Goal: Information Seeking & Learning: Learn about a topic

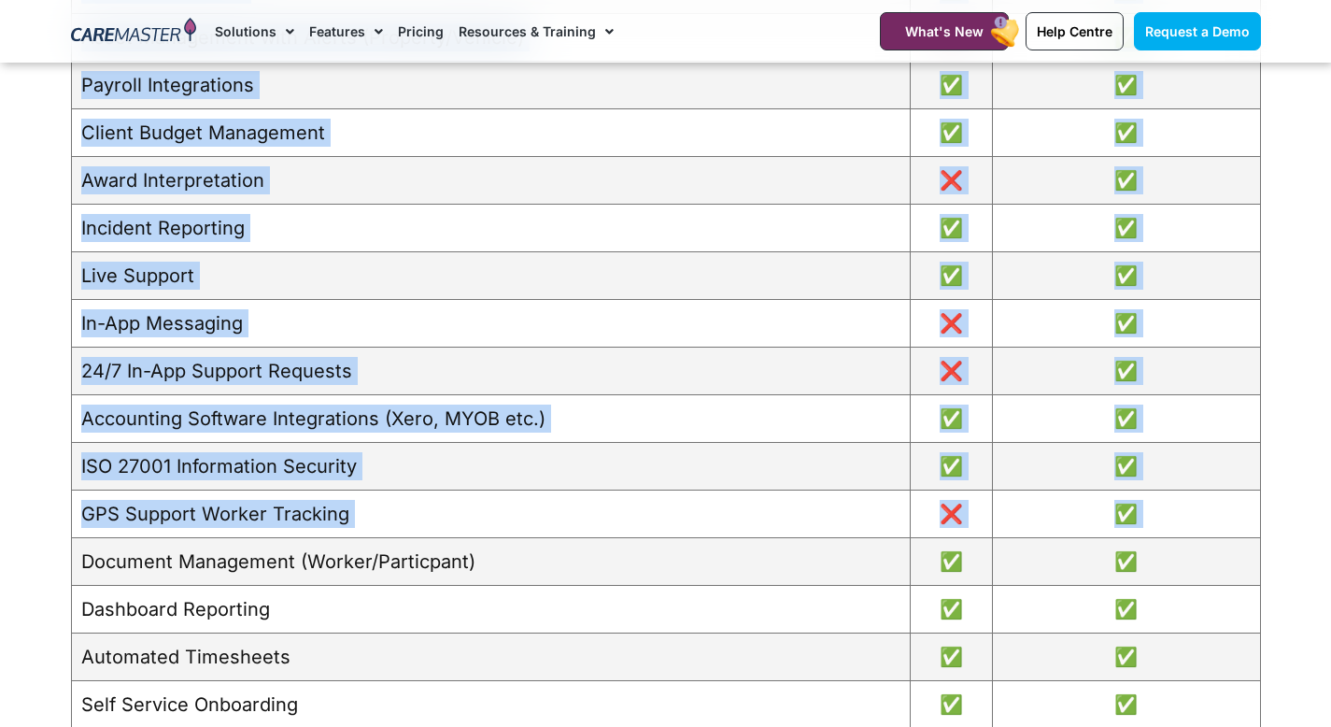
scroll to position [2049, 0]
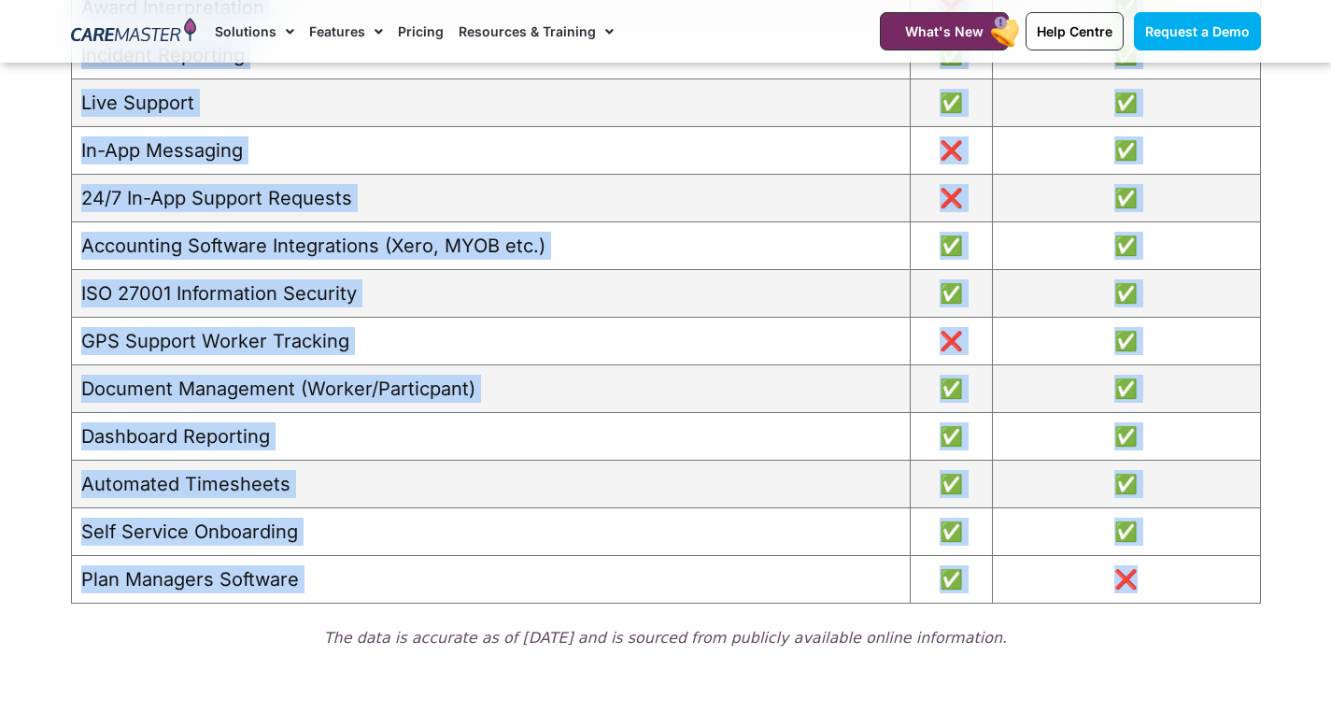
drag, startPoint x: 85, startPoint y: 445, endPoint x: 1178, endPoint y: 587, distance: 1102.2
click at [1178, 587] on tbody "Support Worker Management App ❌ ⭐⭐⭐⭐(4.6) Participant Management App ❌ ⭐⭐⭐⭐(4.5…" at bounding box center [665, 103] width 1189 height 1001
copy tbody "Support Worker Management App ❌ ⭐⭐⭐⭐(4.6) Participant Management App ❌ ⭐⭐⭐⭐(4.5…"
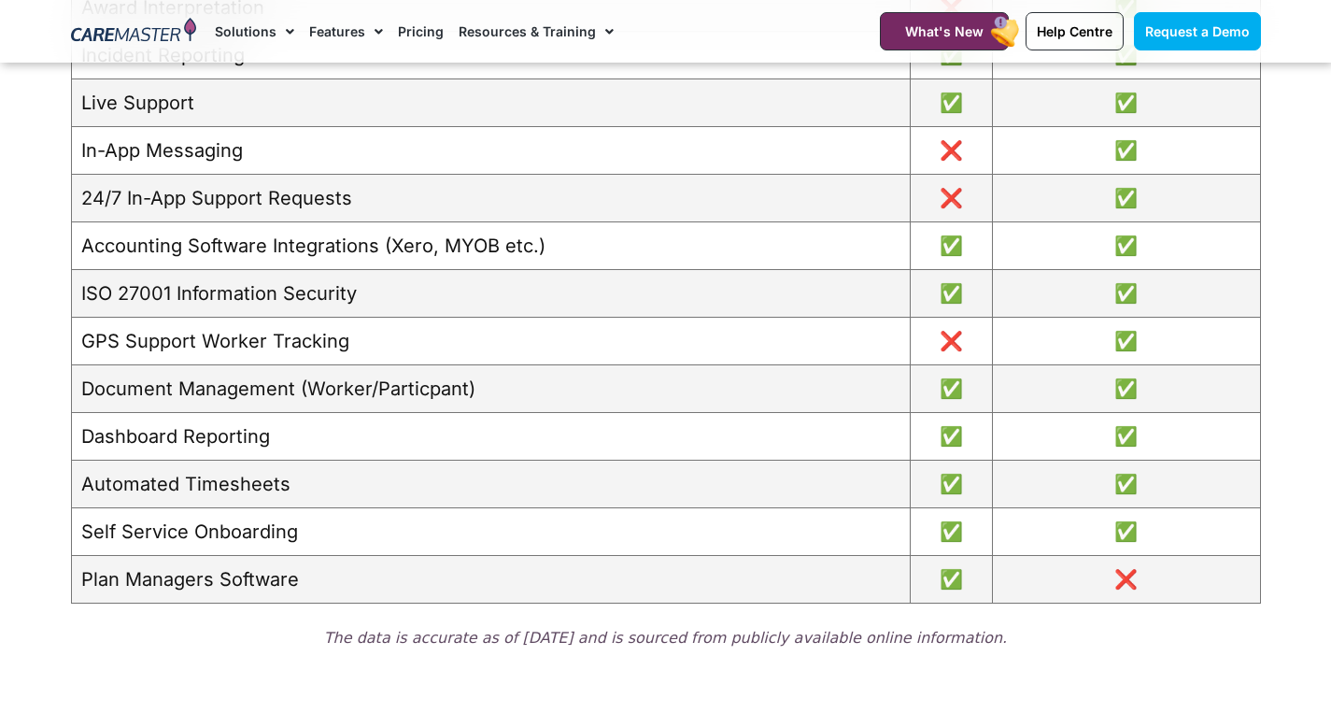
click at [221, 656] on div "The data is accurate as of December 2024 and is sourced from publicly available…" at bounding box center [666, 642] width 1190 height 41
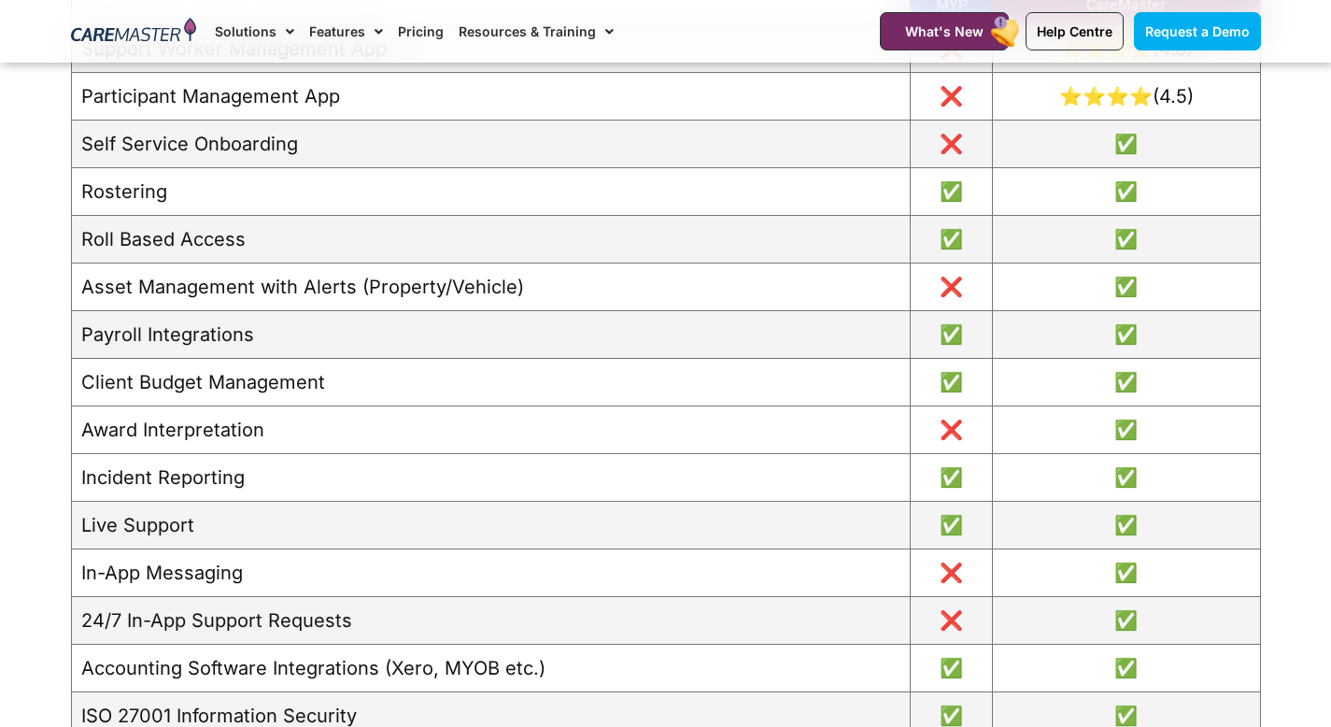
scroll to position [1626, 0]
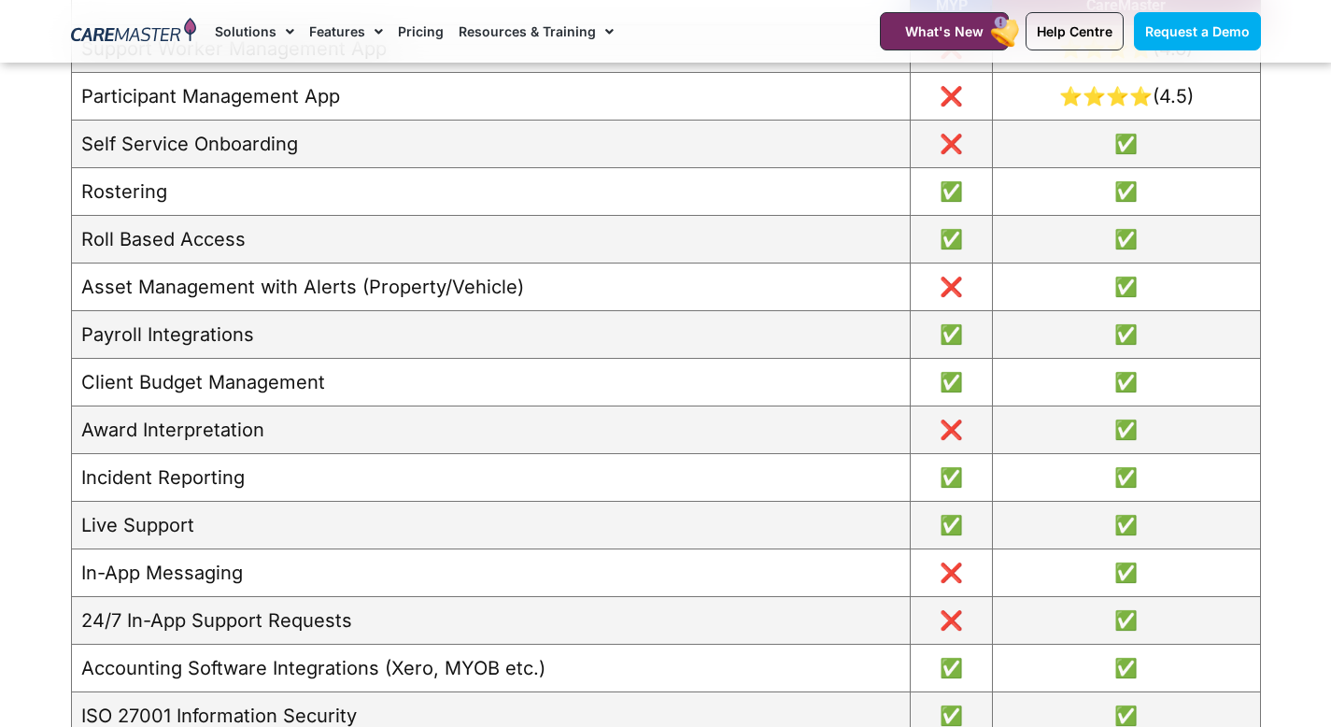
click at [237, 98] on td "Participant Management App" at bounding box center [490, 97] width 839 height 48
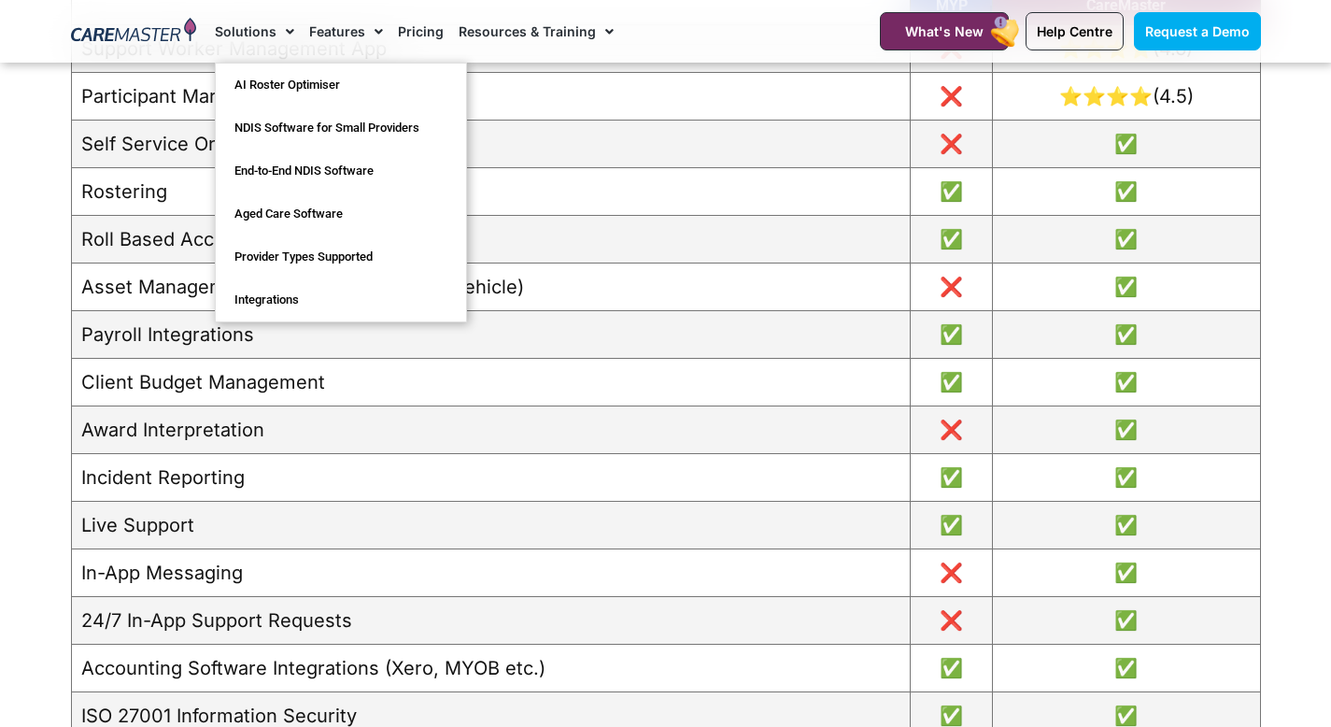
click at [287, 28] on span "Menu" at bounding box center [286, 32] width 18 height 32
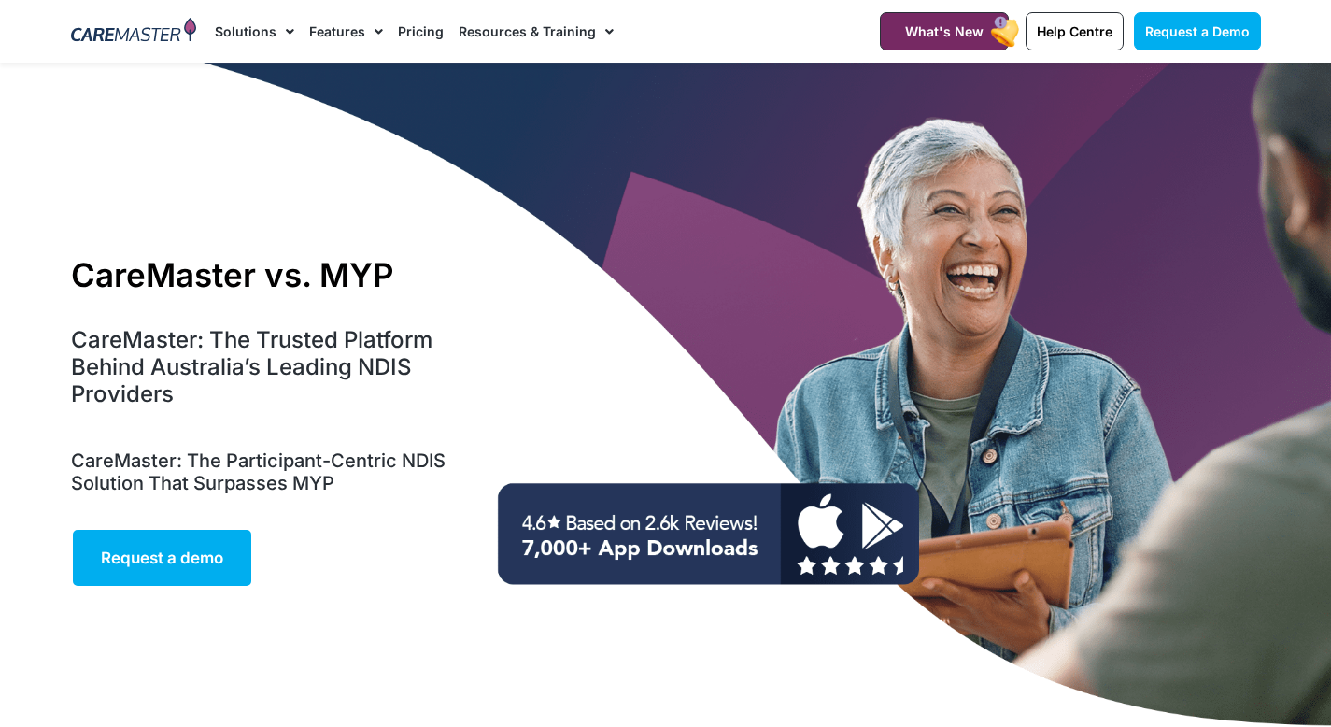
click at [285, 31] on span "Menu" at bounding box center [286, 32] width 18 height 32
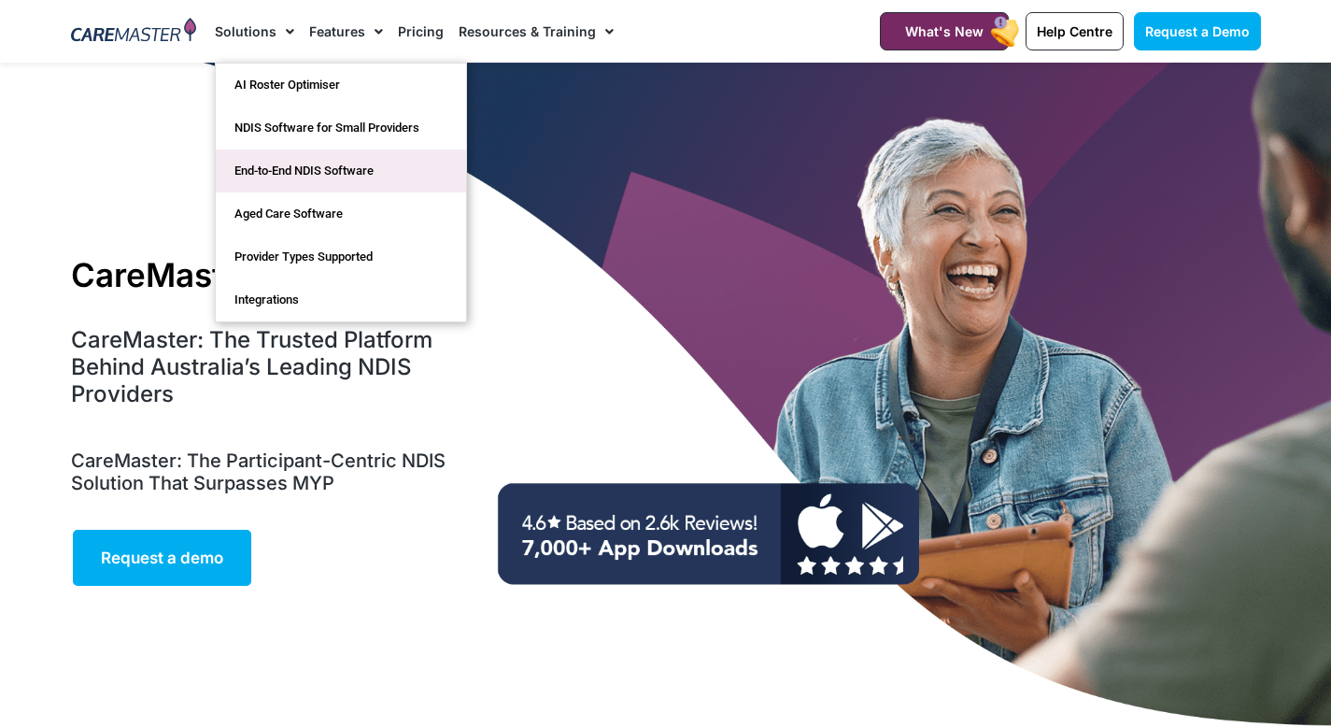
click at [289, 172] on link "End-to-End NDIS Software" at bounding box center [341, 170] width 250 height 43
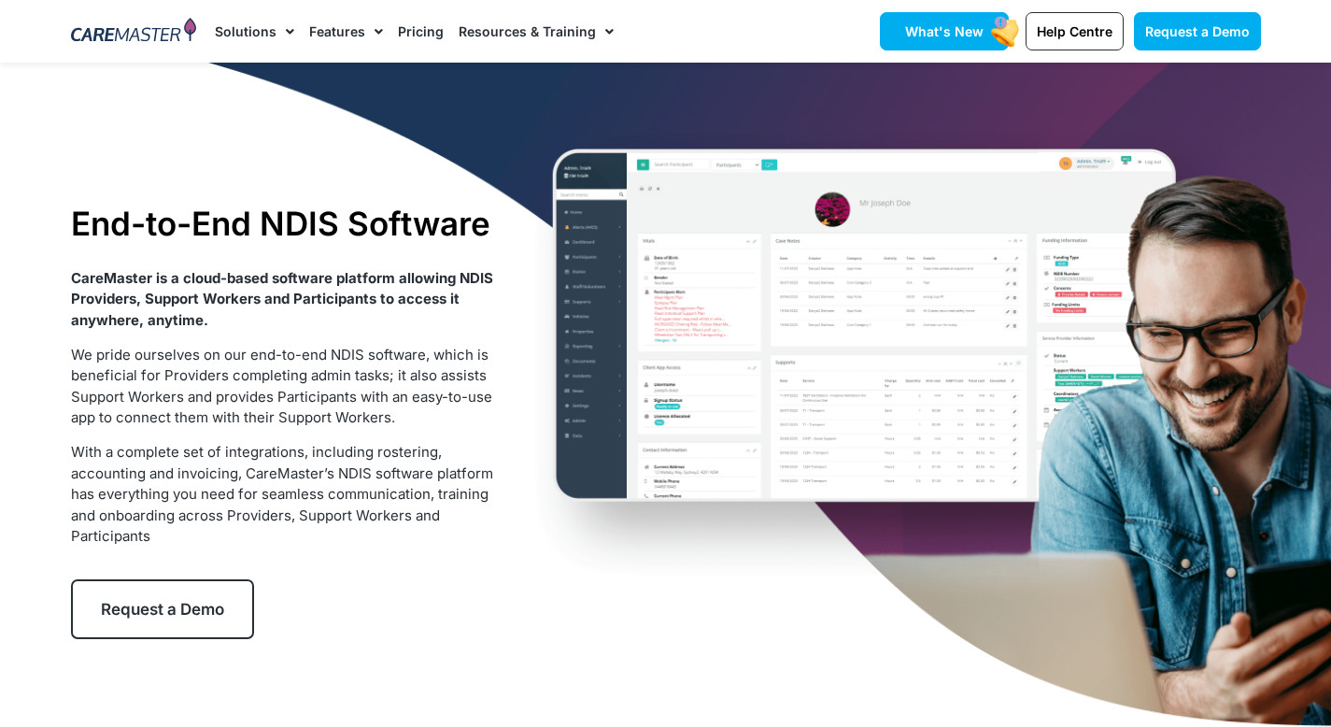
click at [980, 25] on span "What's New" at bounding box center [944, 31] width 78 height 16
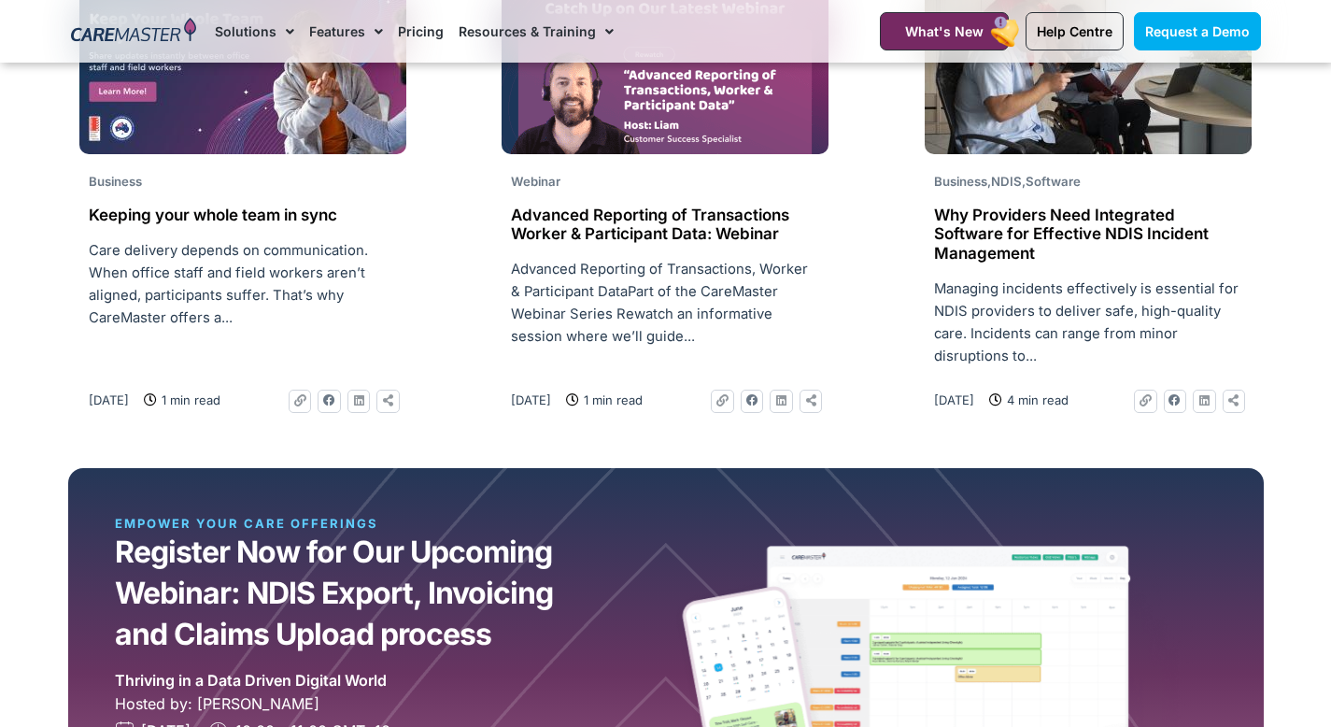
scroll to position [1568, 0]
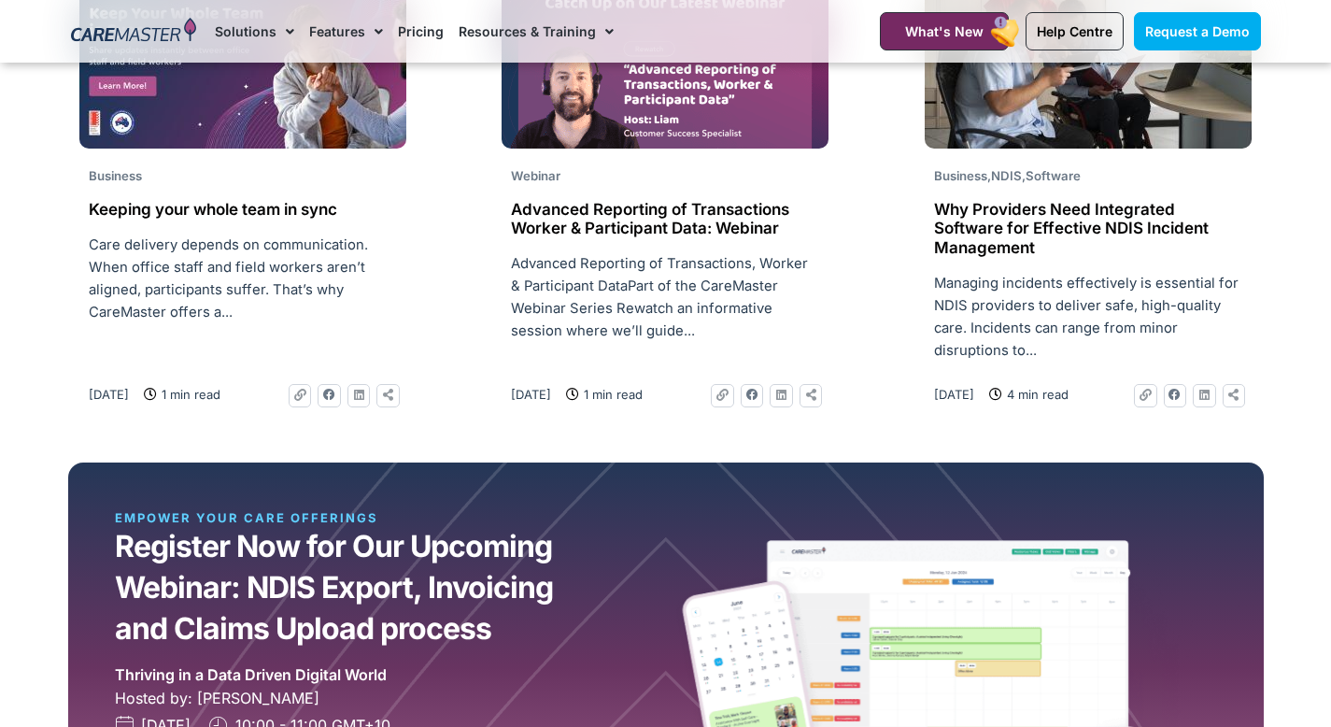
click at [1072, 227] on h2 "Why Providers Need Integrated Software for Effective NDIS Incident Management" at bounding box center [1088, 228] width 308 height 57
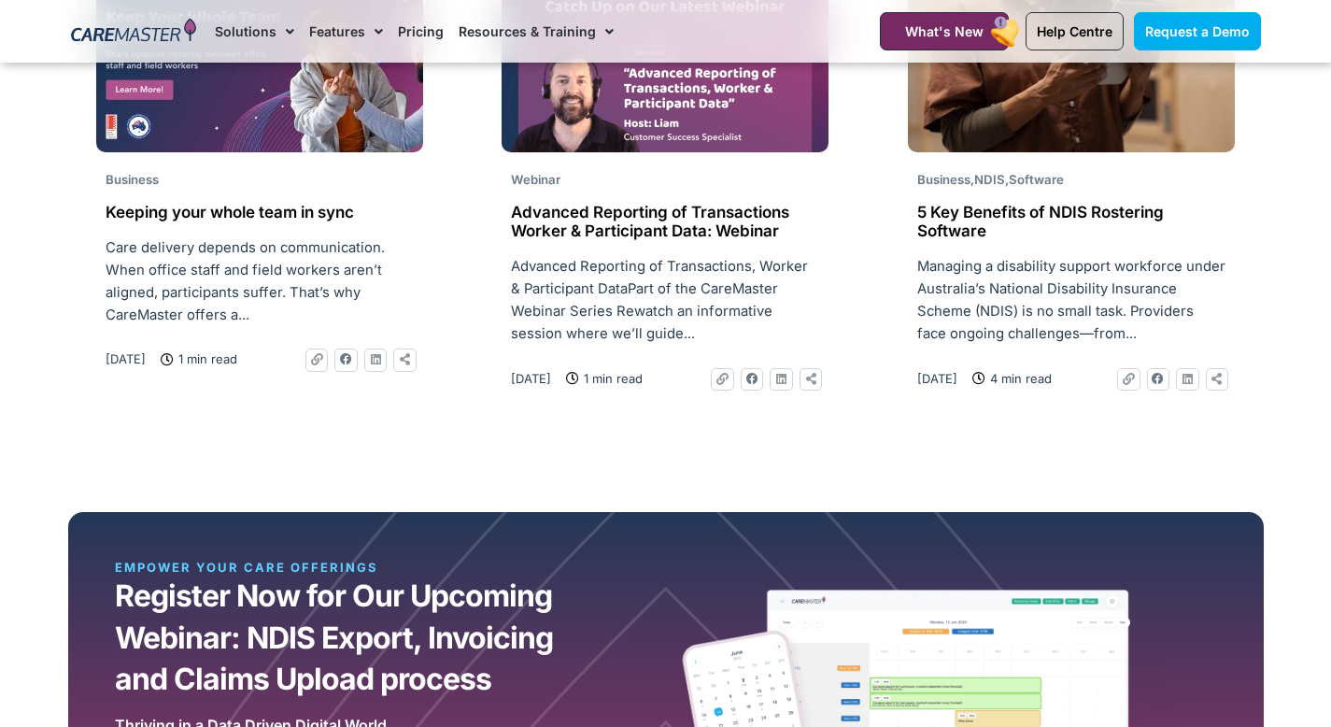
scroll to position [3663, 0]
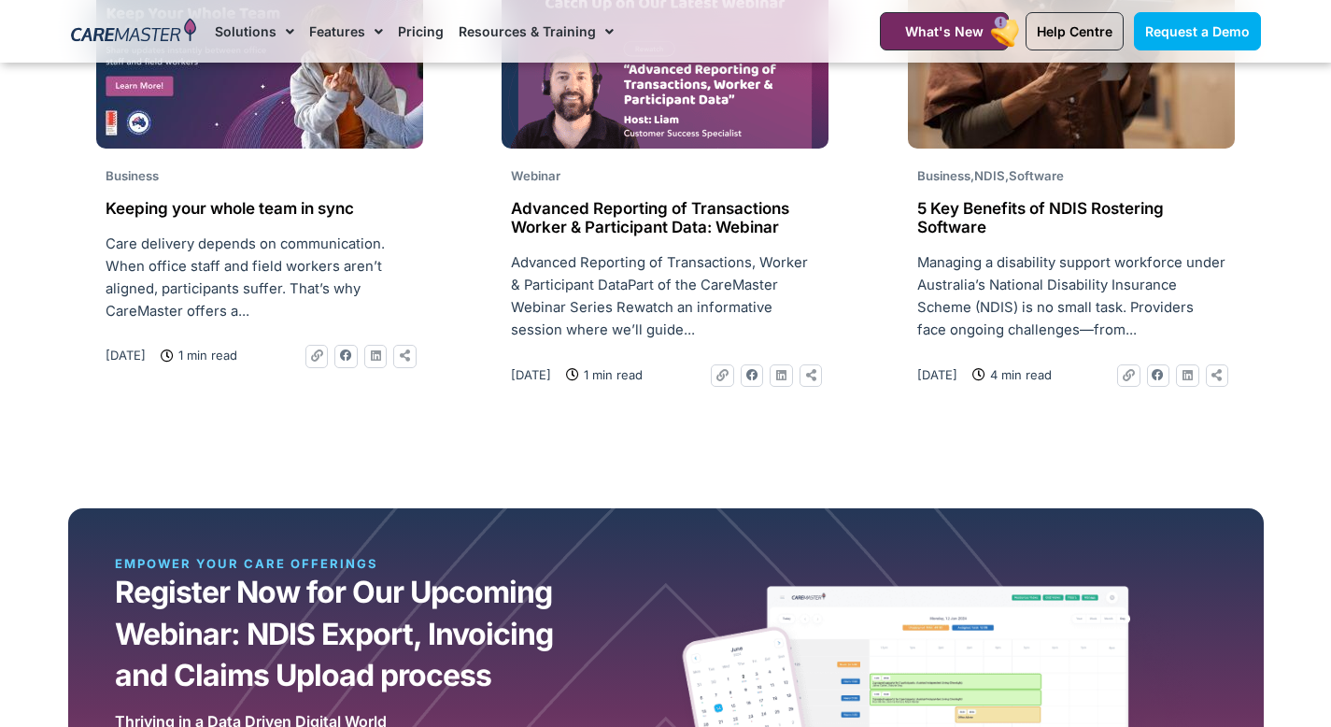
click at [1122, 212] on h2 "5 Key Benefits of NDIS Rostering Software" at bounding box center [1071, 218] width 308 height 38
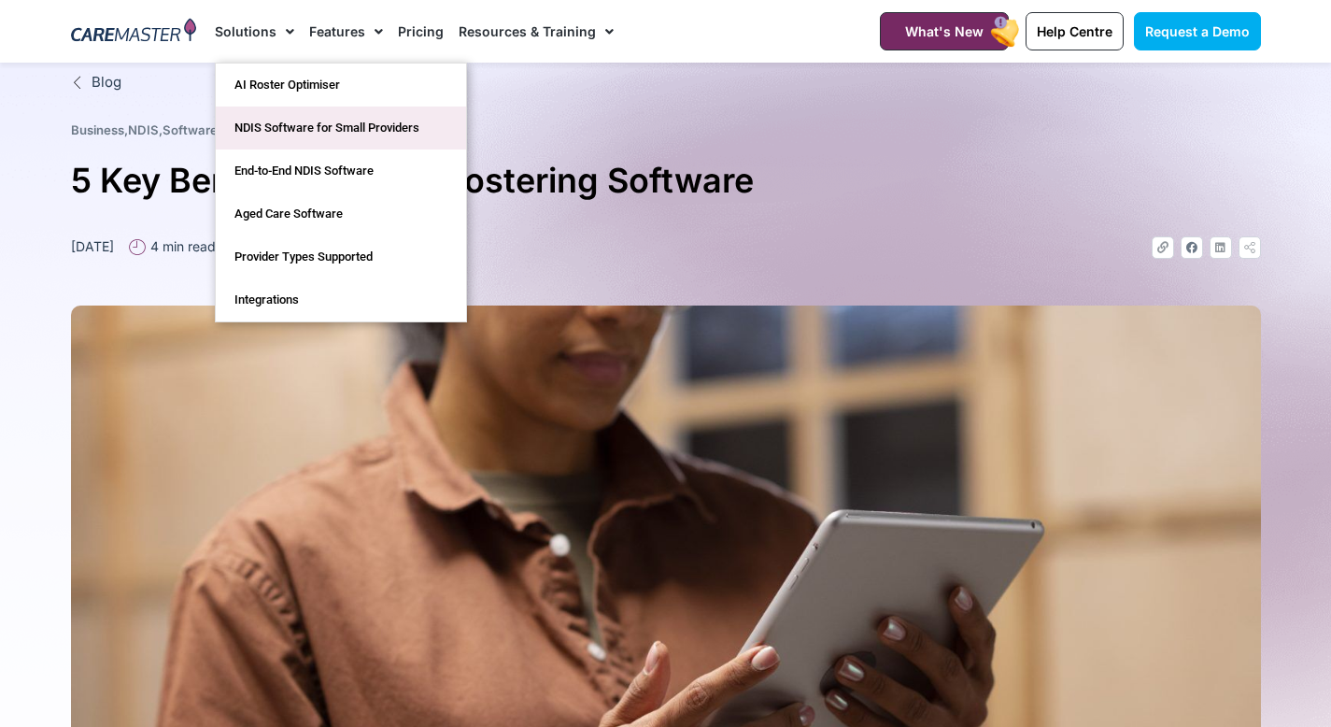
click at [283, 135] on link "NDIS Software for Small Providers" at bounding box center [341, 127] width 250 height 43
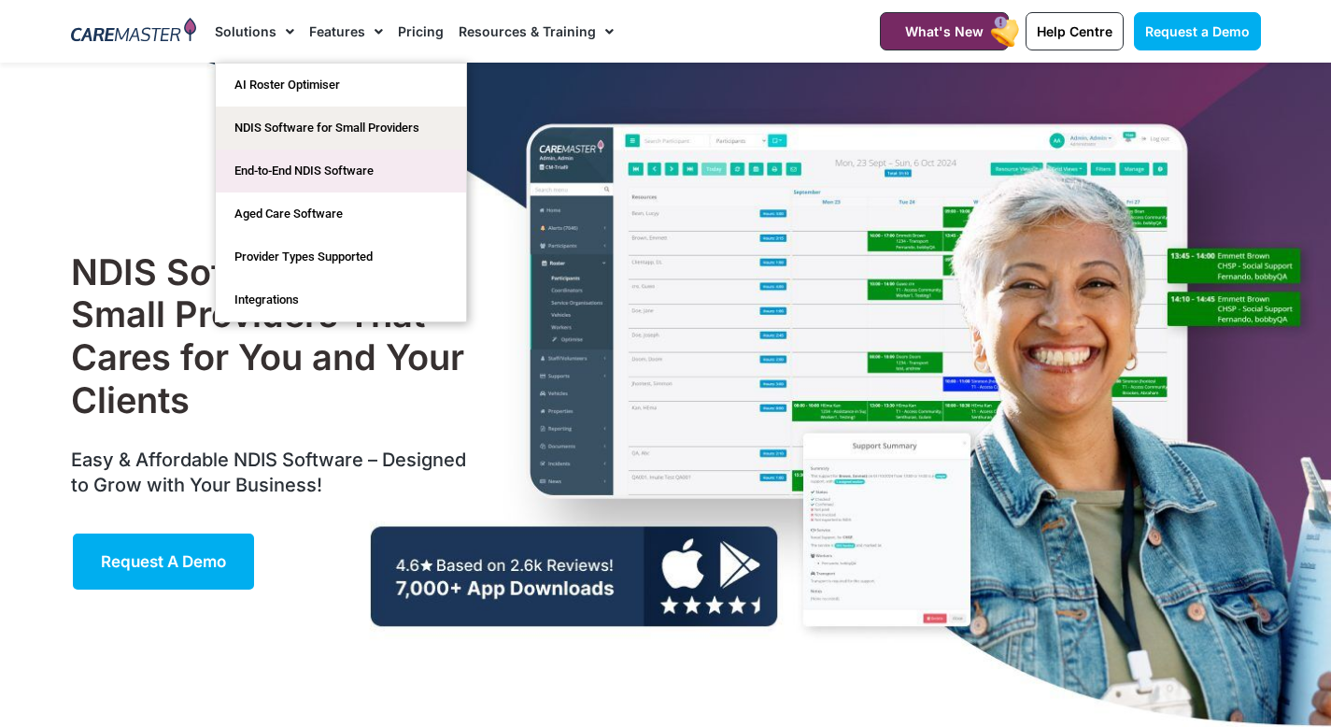
click at [283, 170] on link "End-to-End NDIS Software" at bounding box center [341, 170] width 250 height 43
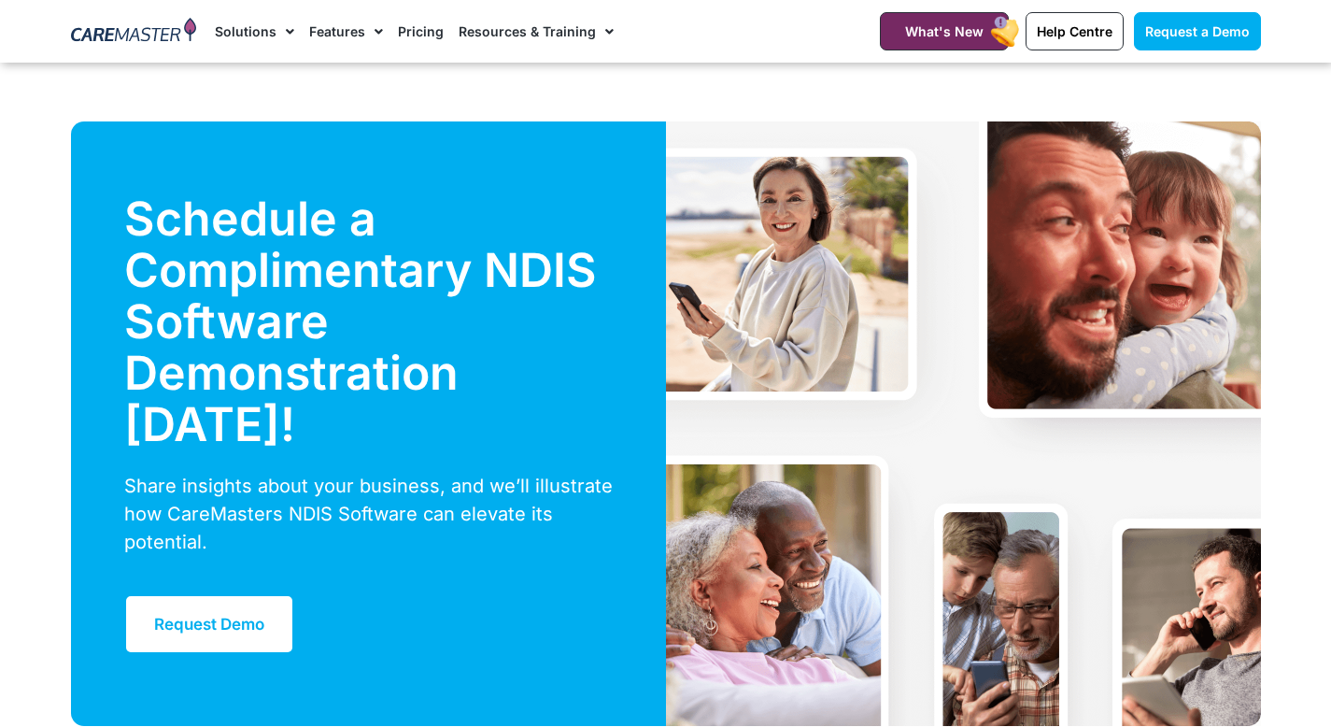
scroll to position [4335, 0]
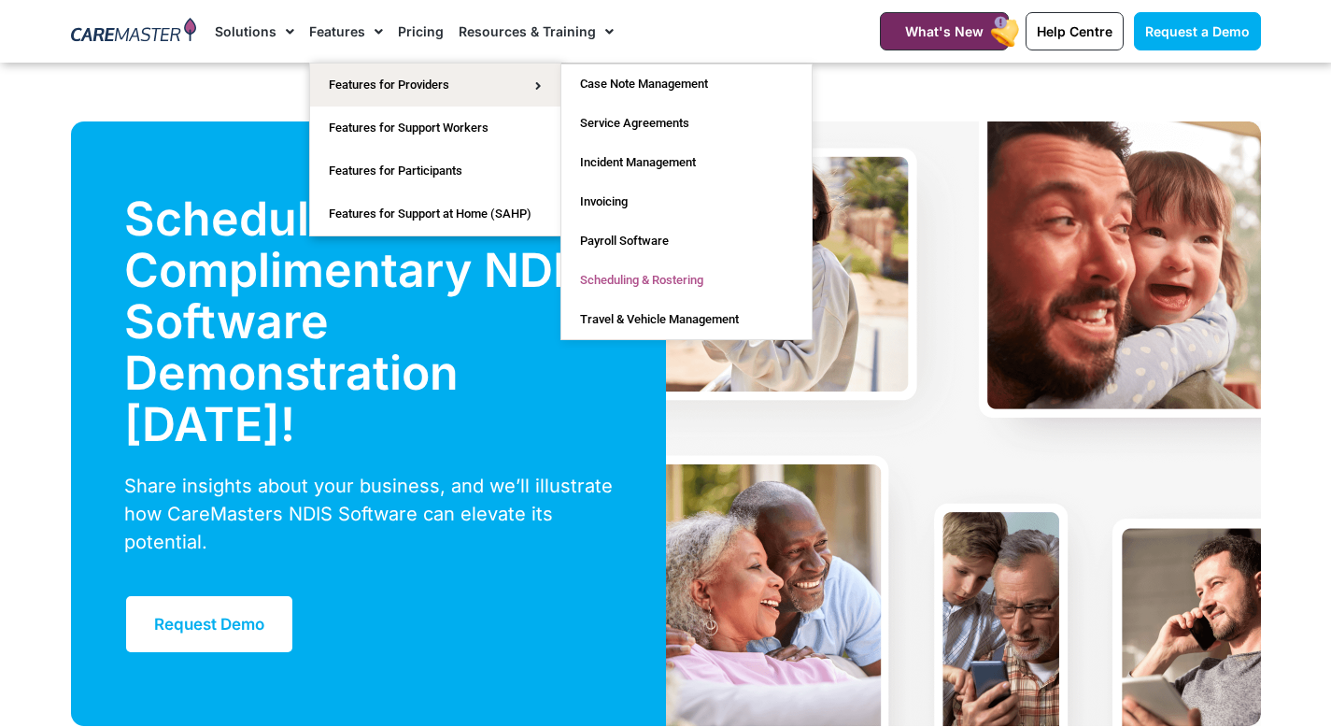
click at [623, 282] on link "Scheduling & Rostering" at bounding box center [686, 280] width 250 height 39
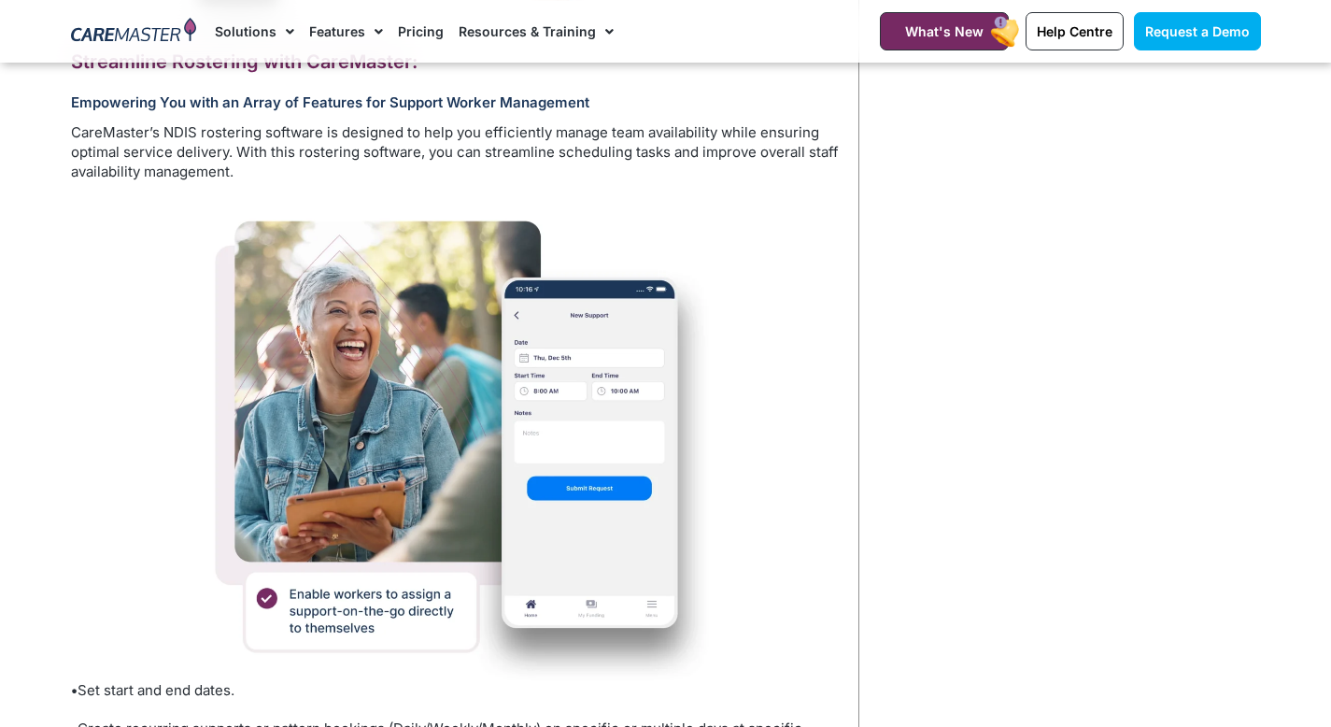
scroll to position [912, 0]
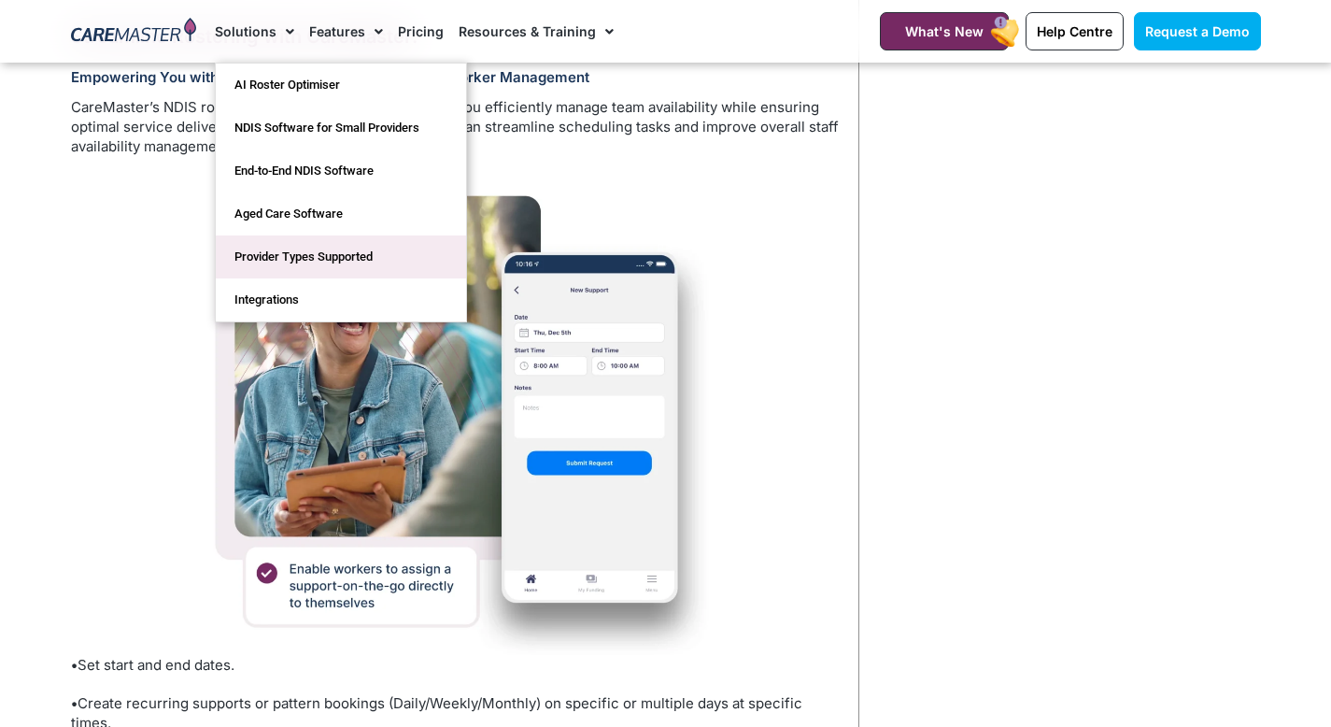
click at [273, 267] on link "Provider Types Supported" at bounding box center [341, 256] width 250 height 43
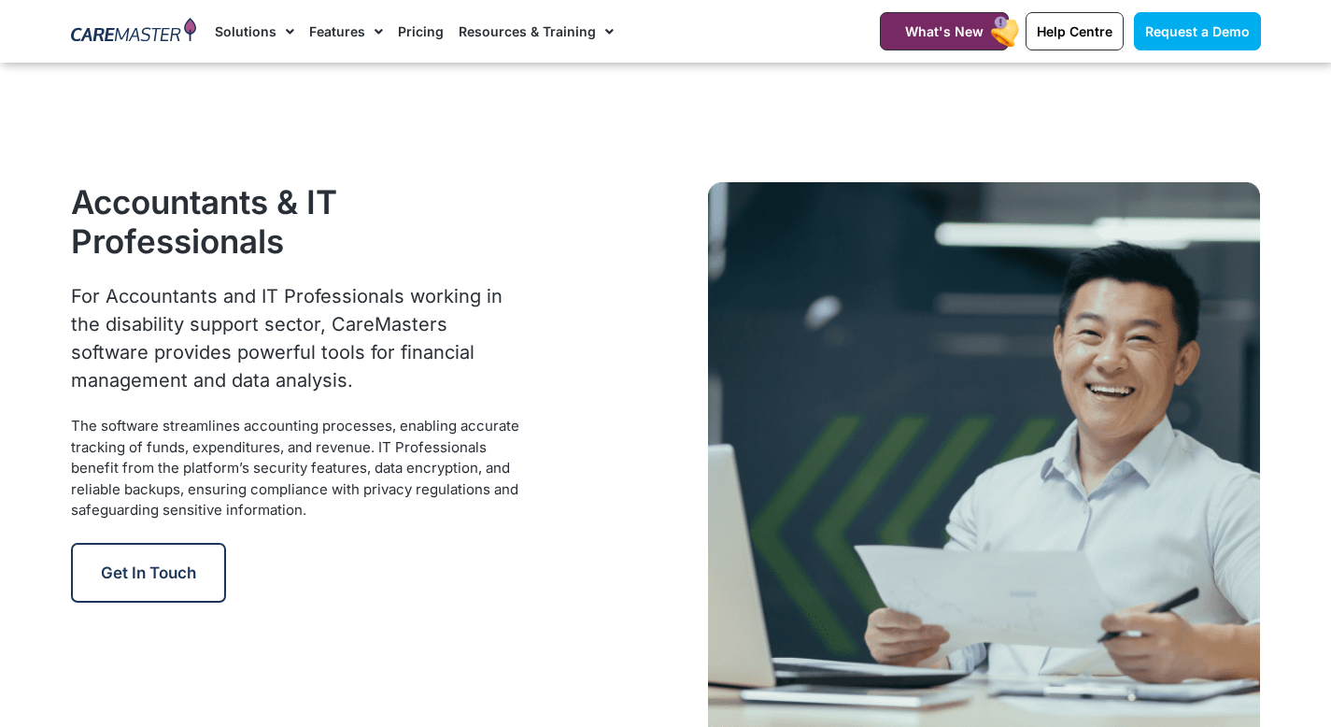
scroll to position [2310, 0]
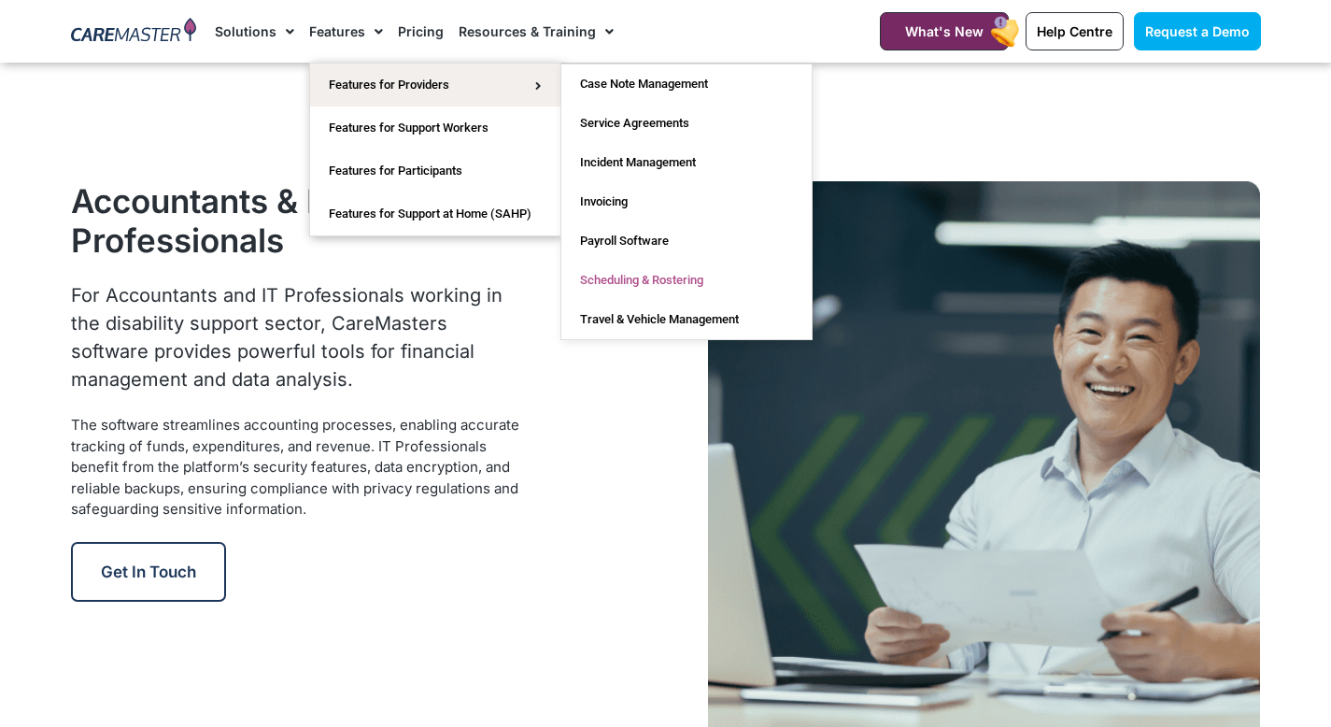
click at [607, 277] on link "Scheduling & Rostering" at bounding box center [686, 280] width 250 height 39
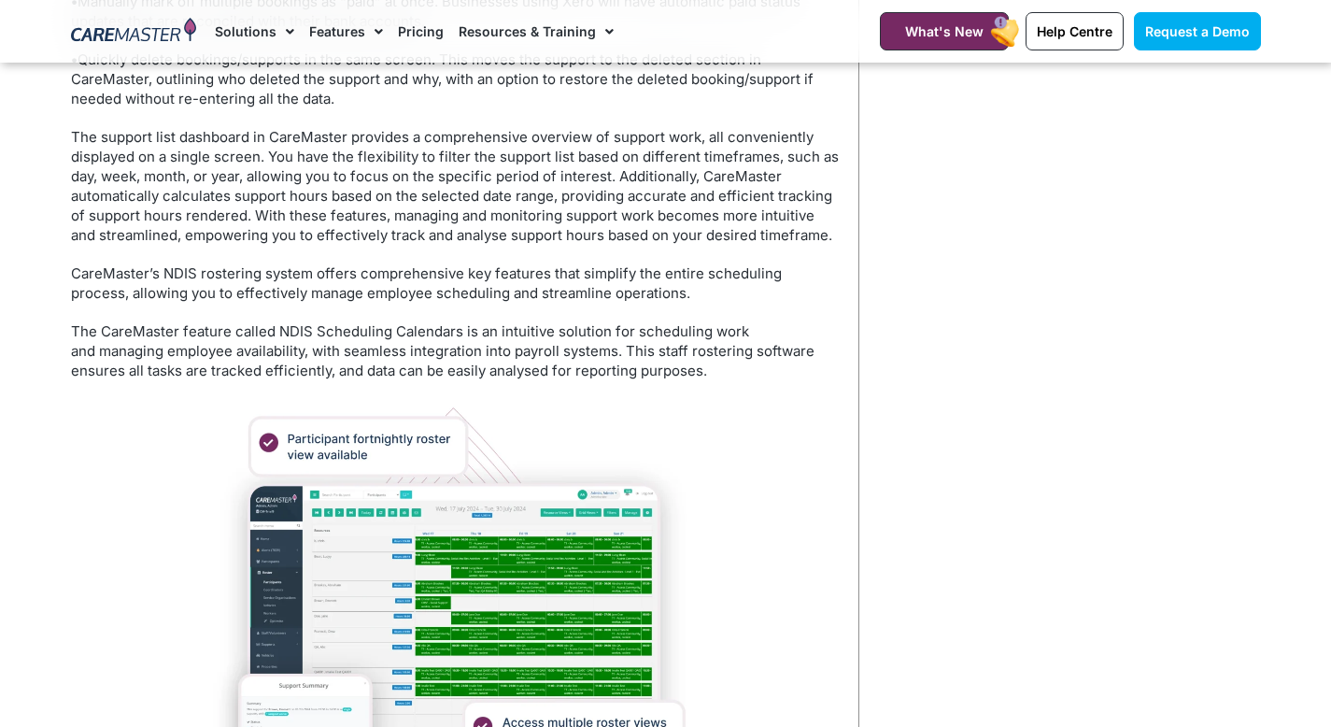
scroll to position [2765, 0]
